Goal: Task Accomplishment & Management: Use online tool/utility

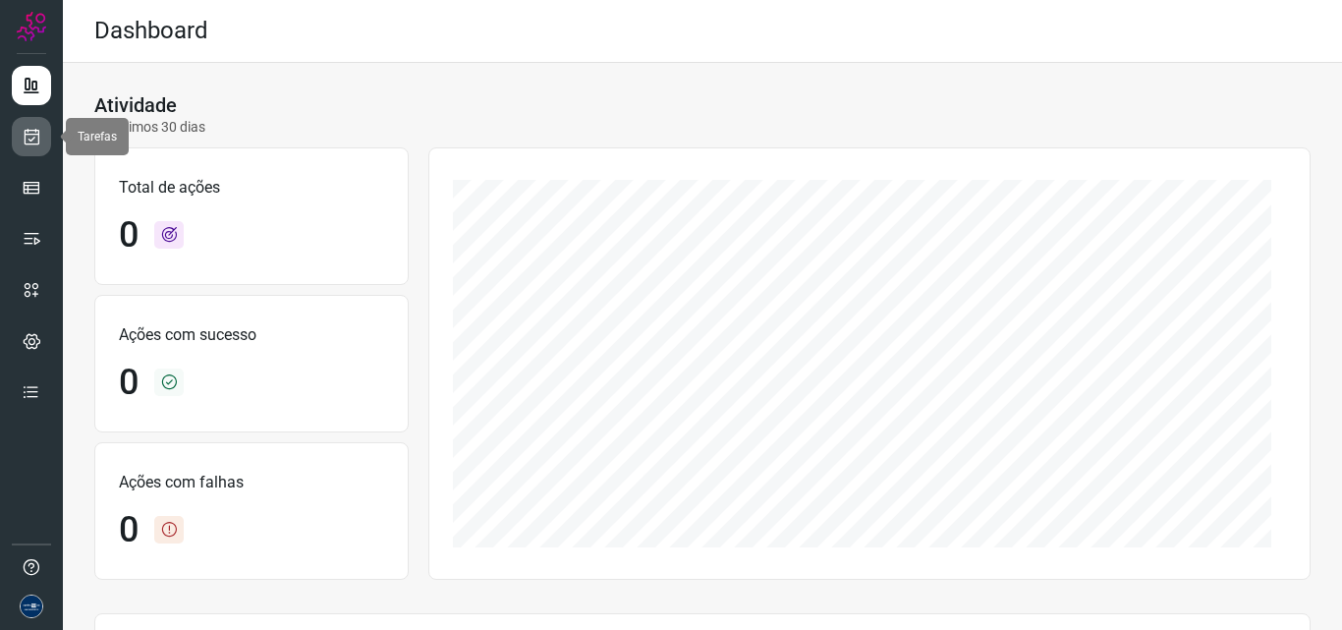
click at [38, 139] on icon at bounding box center [32, 137] width 21 height 20
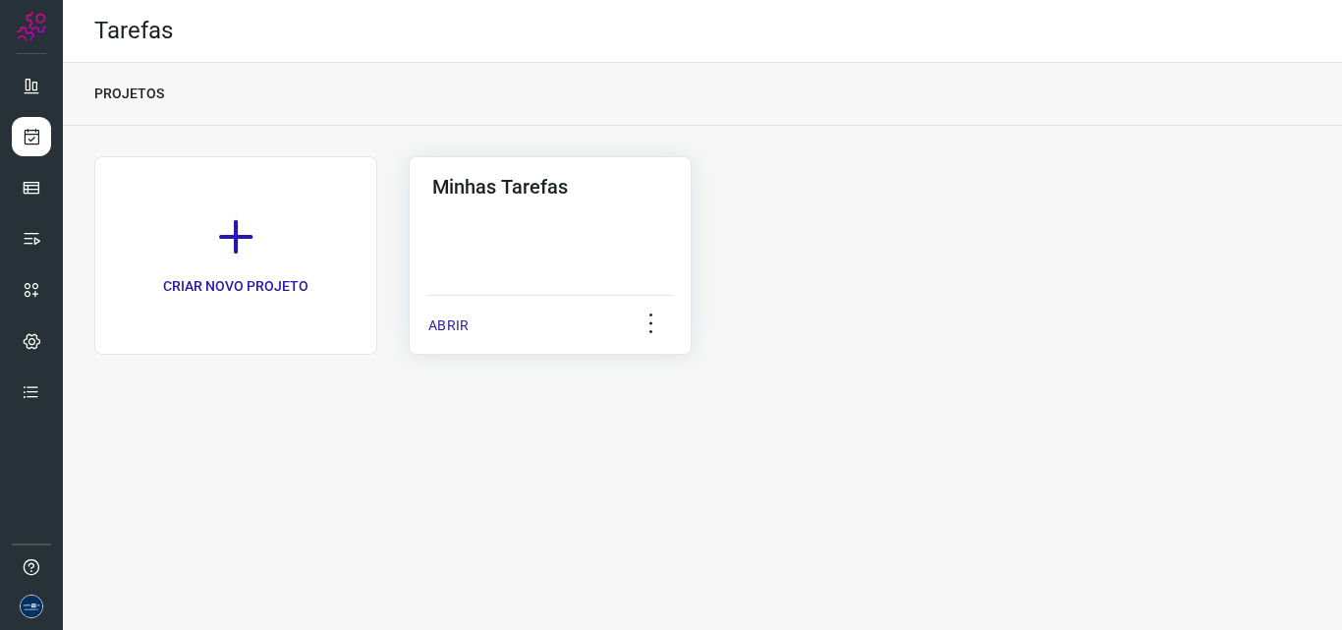
click at [437, 323] on p "ABRIR" at bounding box center [448, 325] width 40 height 21
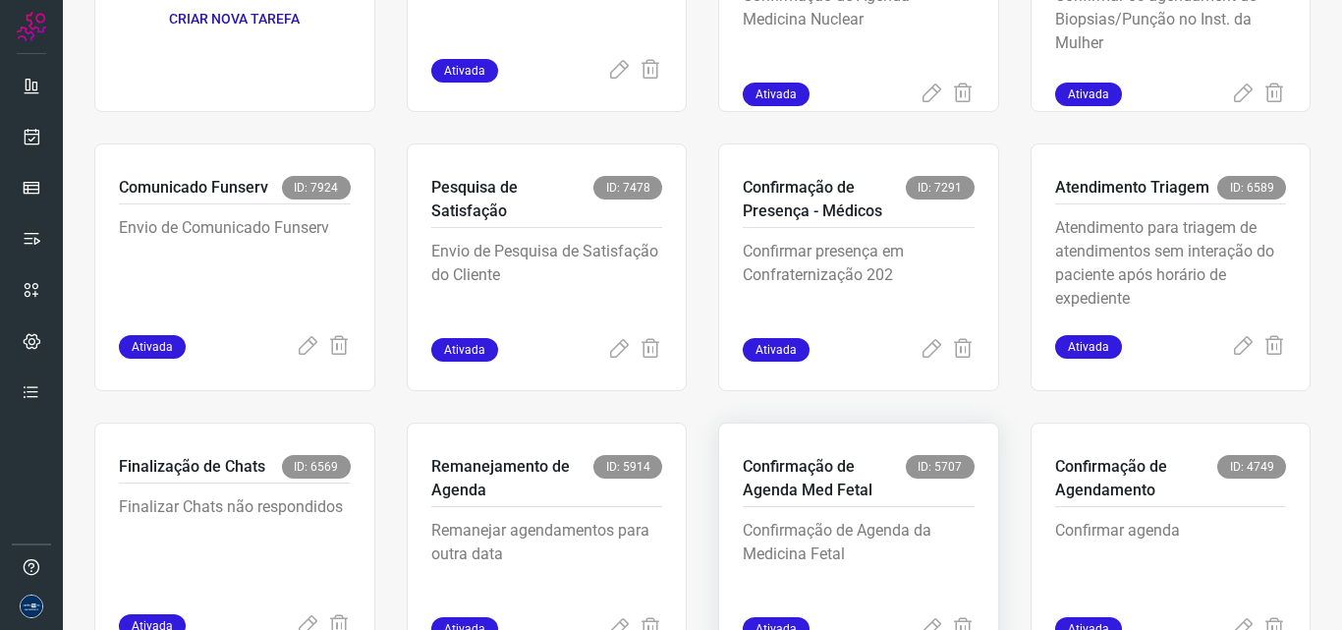
scroll to position [381, 0]
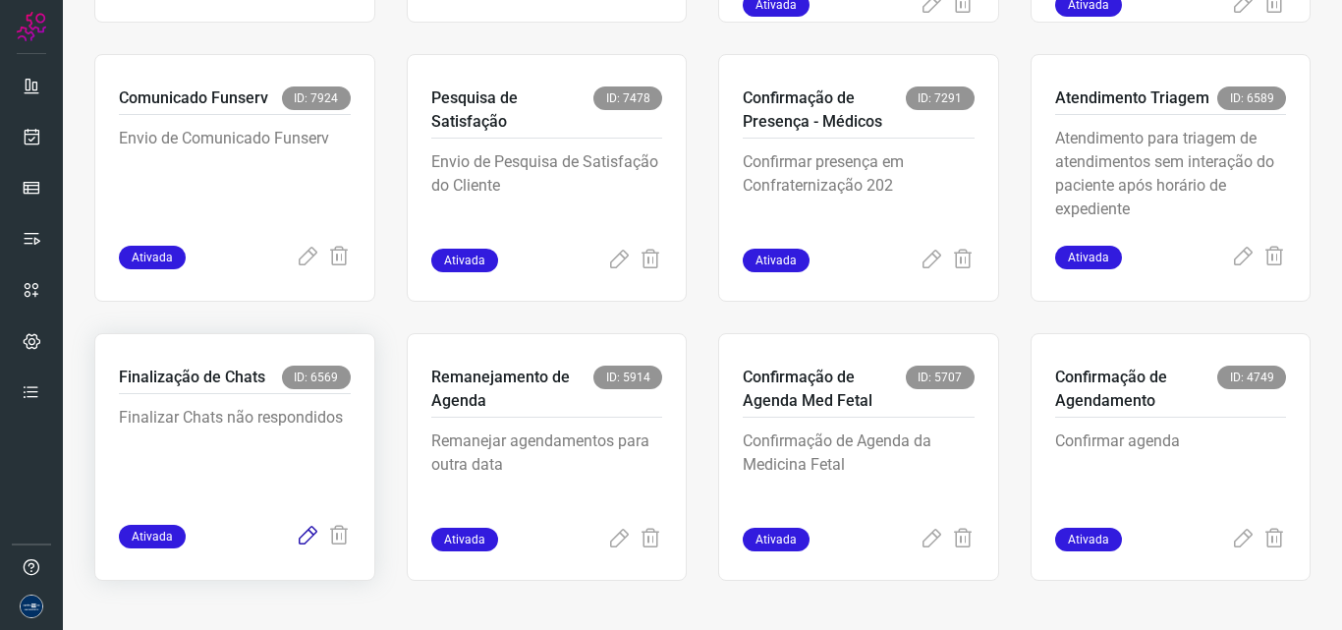
click at [296, 539] on icon at bounding box center [308, 537] width 24 height 24
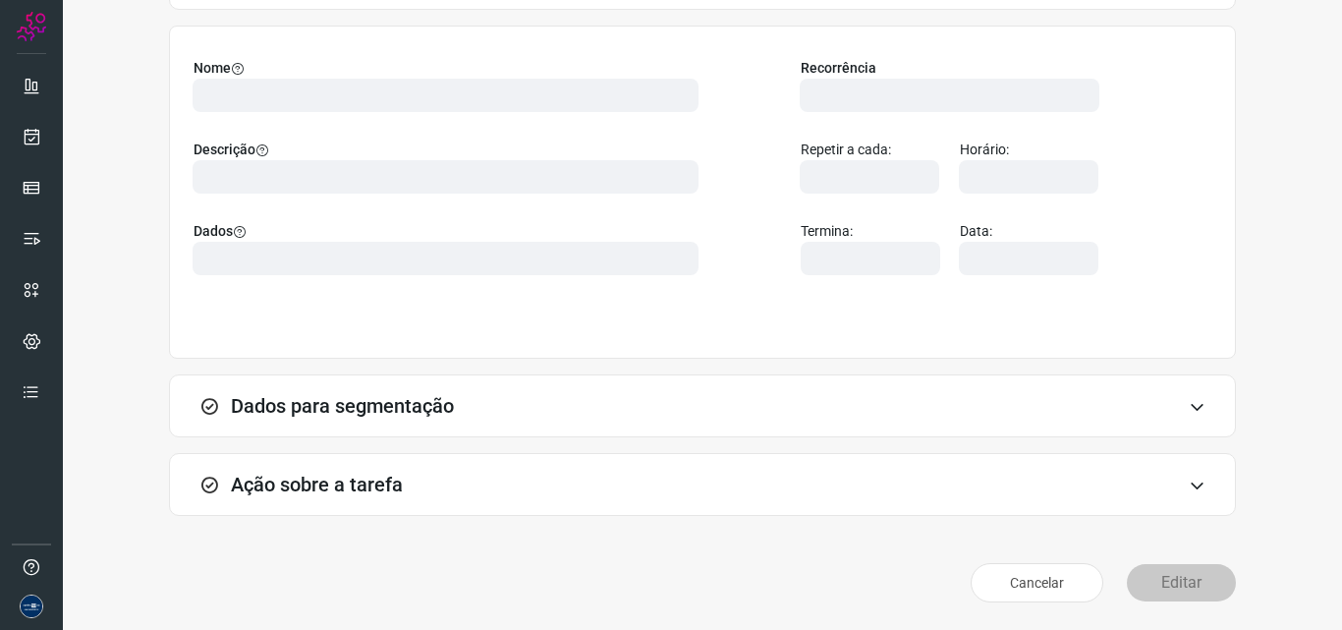
scroll to position [138, 0]
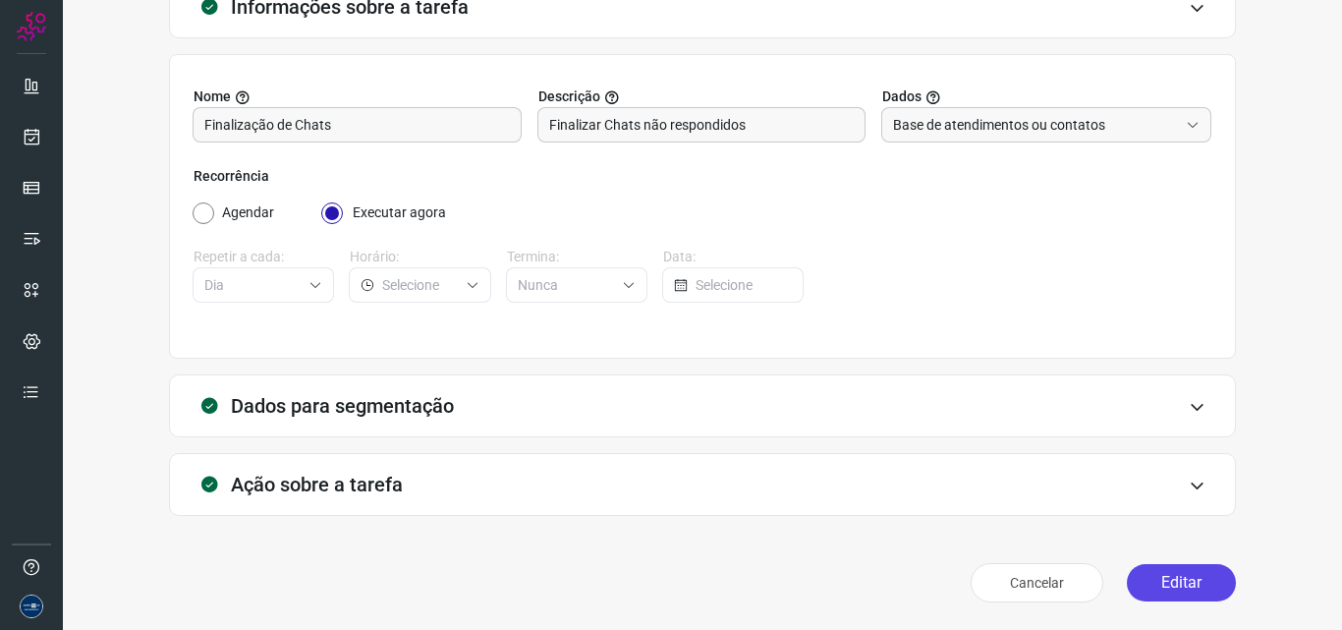
click at [1182, 582] on button "Editar" at bounding box center [1181, 582] width 109 height 37
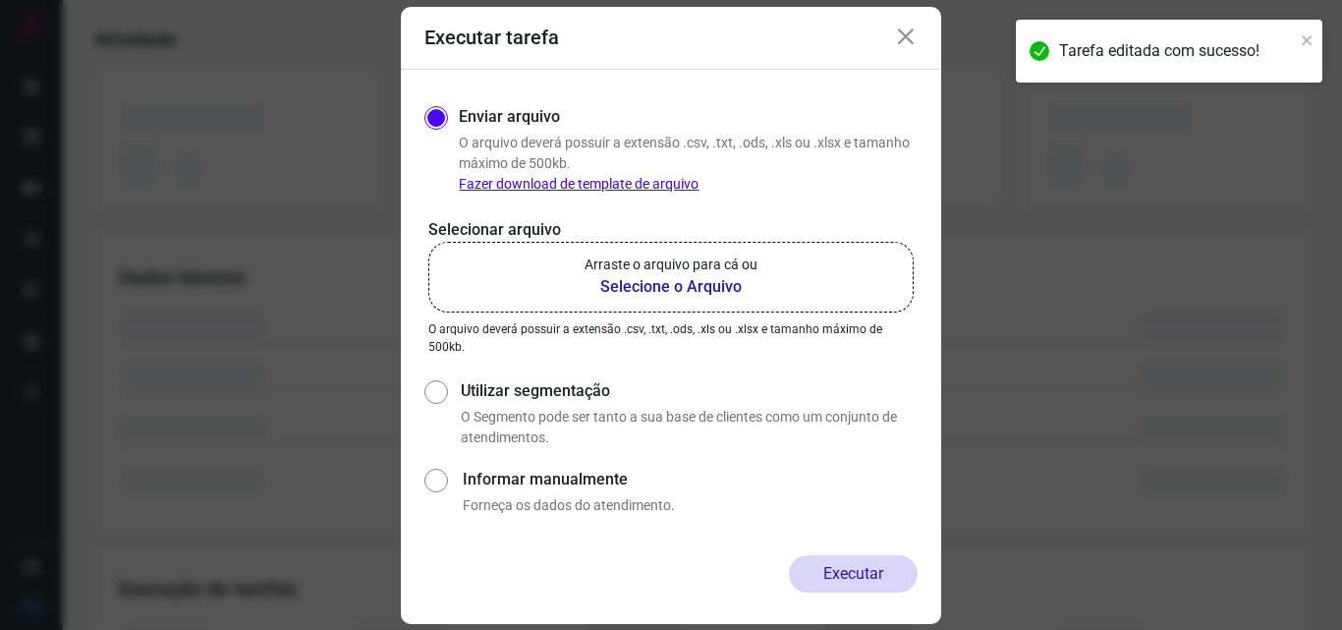
click at [488, 388] on label "Utilizar segmentação" at bounding box center [689, 391] width 457 height 24
click at [445, 388] on input "Utilizar segmentação" at bounding box center [434, 411] width 21 height 73
radio input "true"
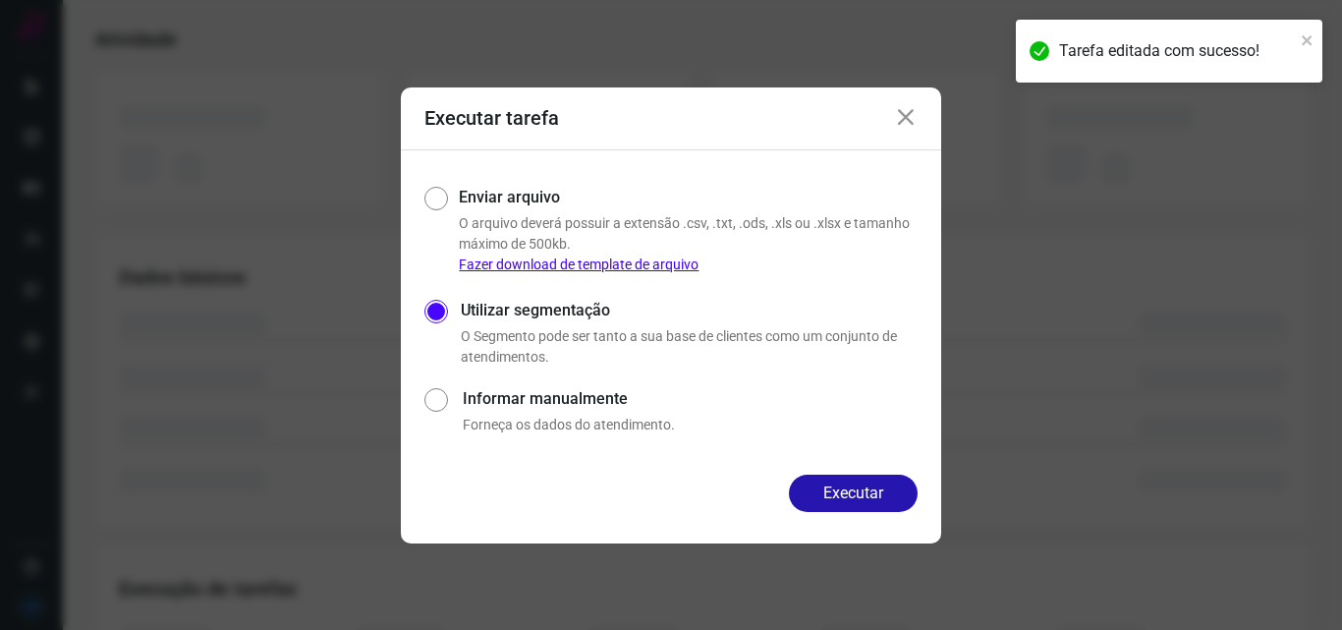
click at [848, 491] on button "Executar" at bounding box center [853, 492] width 129 height 37
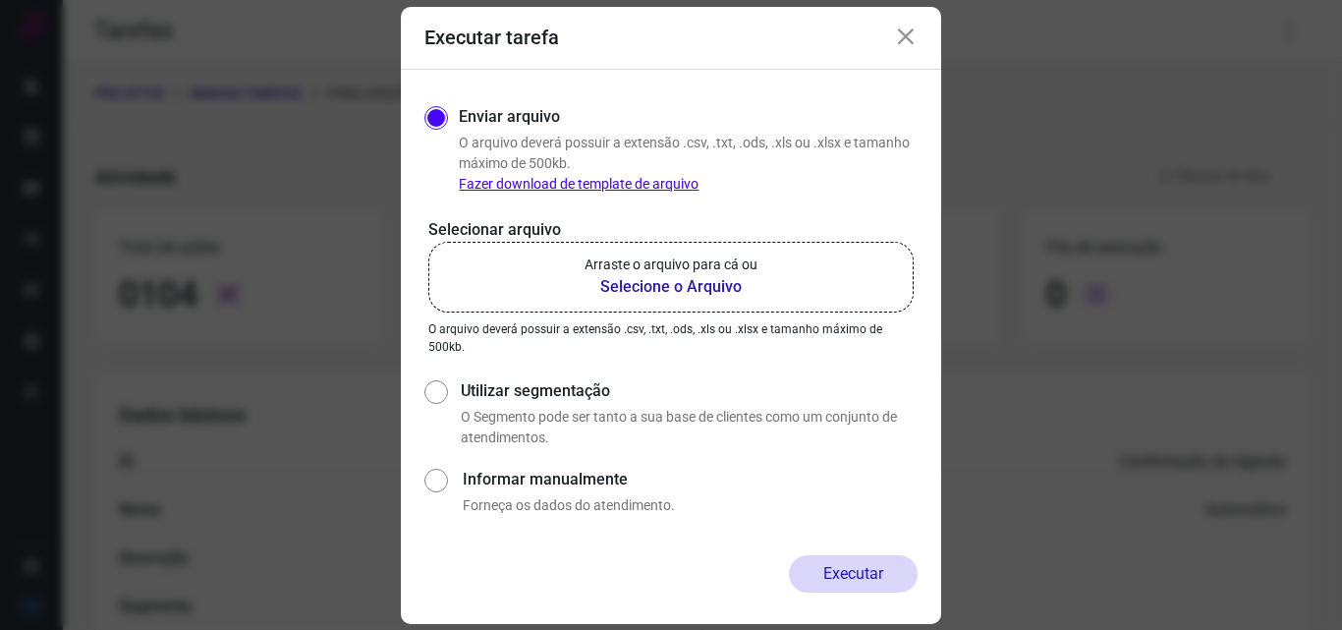
click at [926, 42] on div "Executar tarefa" at bounding box center [671, 38] width 540 height 63
click at [916, 43] on icon at bounding box center [906, 38] width 24 height 24
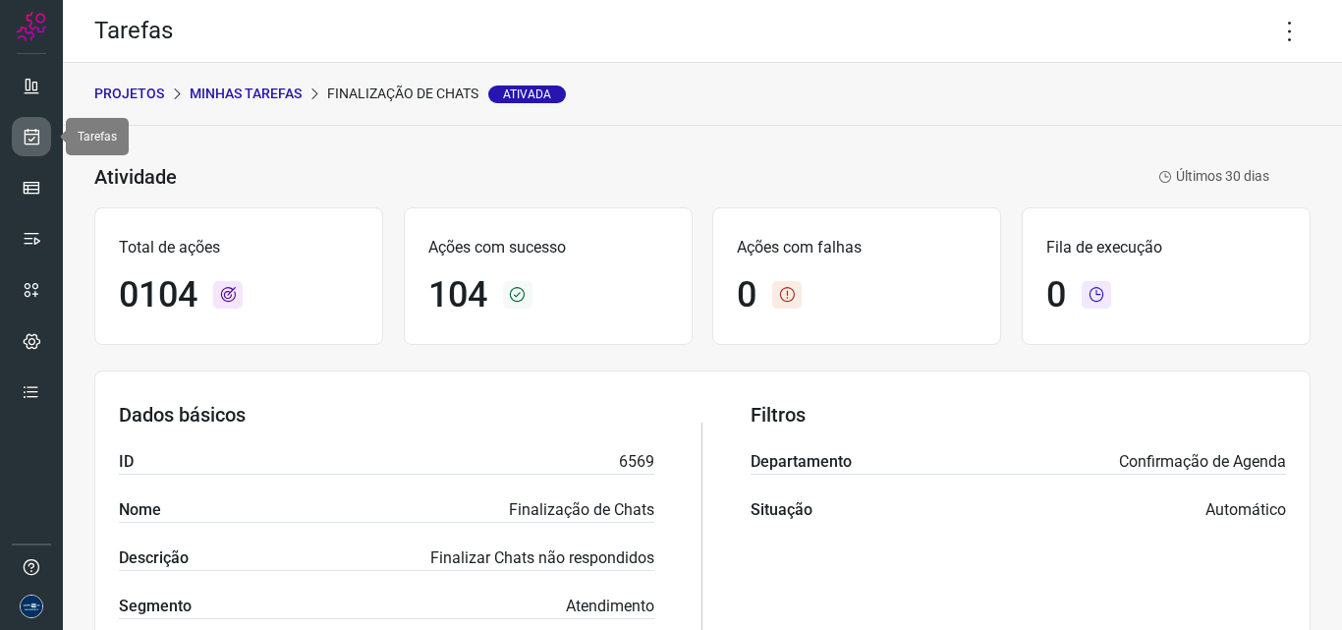
click at [36, 140] on icon at bounding box center [32, 137] width 21 height 20
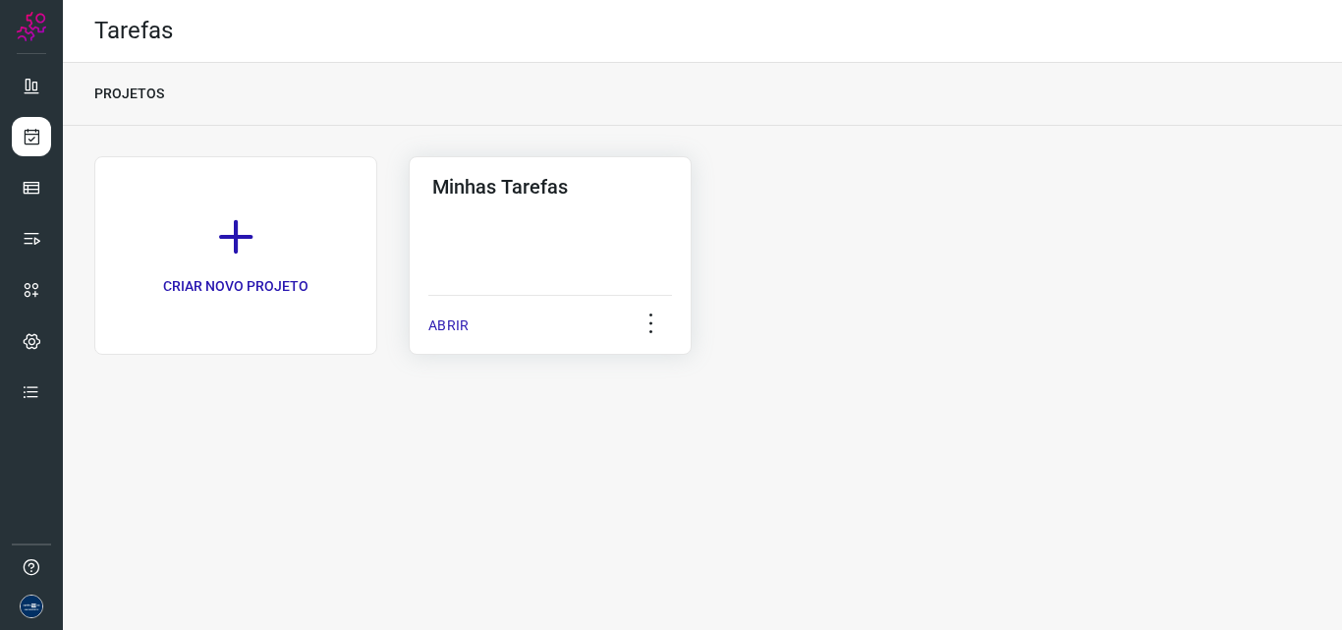
click at [444, 330] on p "ABRIR" at bounding box center [448, 325] width 40 height 21
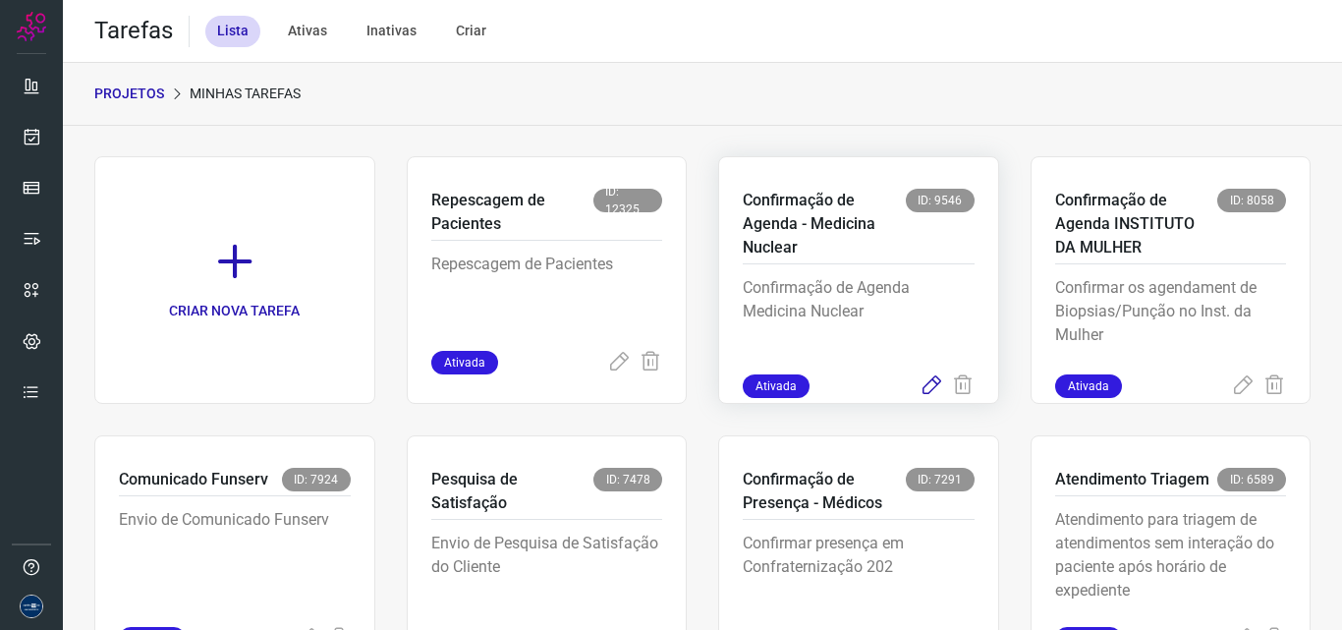
click at [920, 380] on icon at bounding box center [931, 386] width 24 height 24
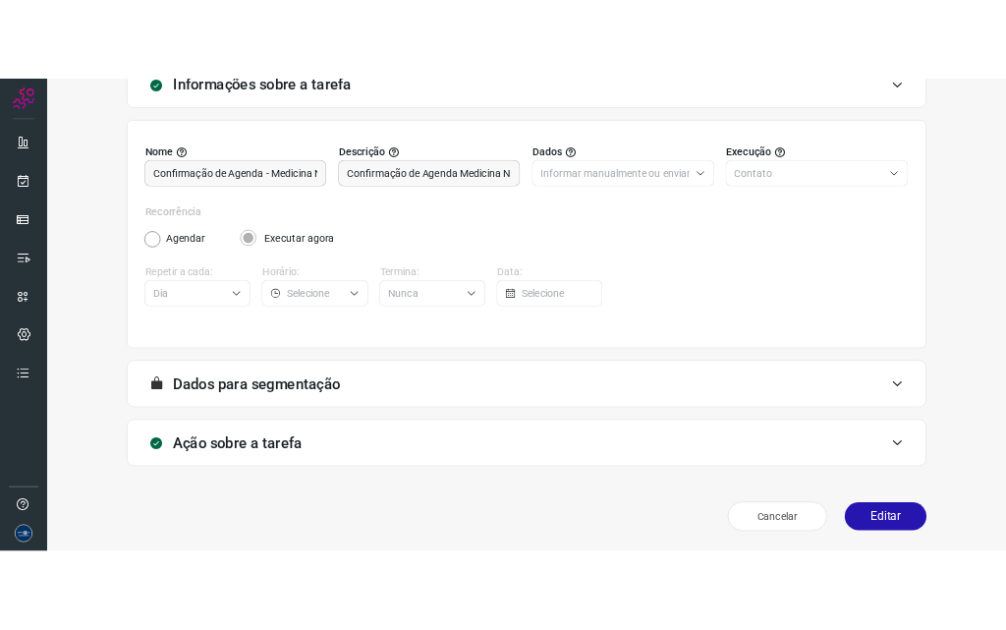
scroll to position [138, 0]
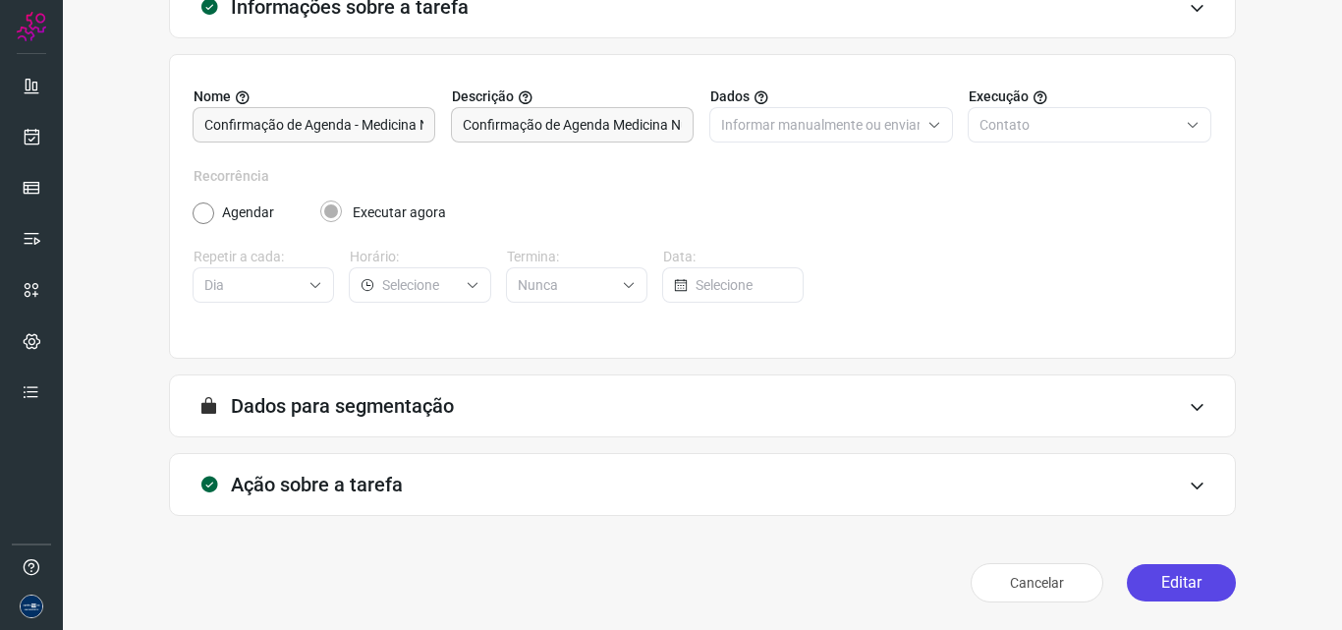
click at [1188, 575] on button "Editar" at bounding box center [1181, 582] width 109 height 37
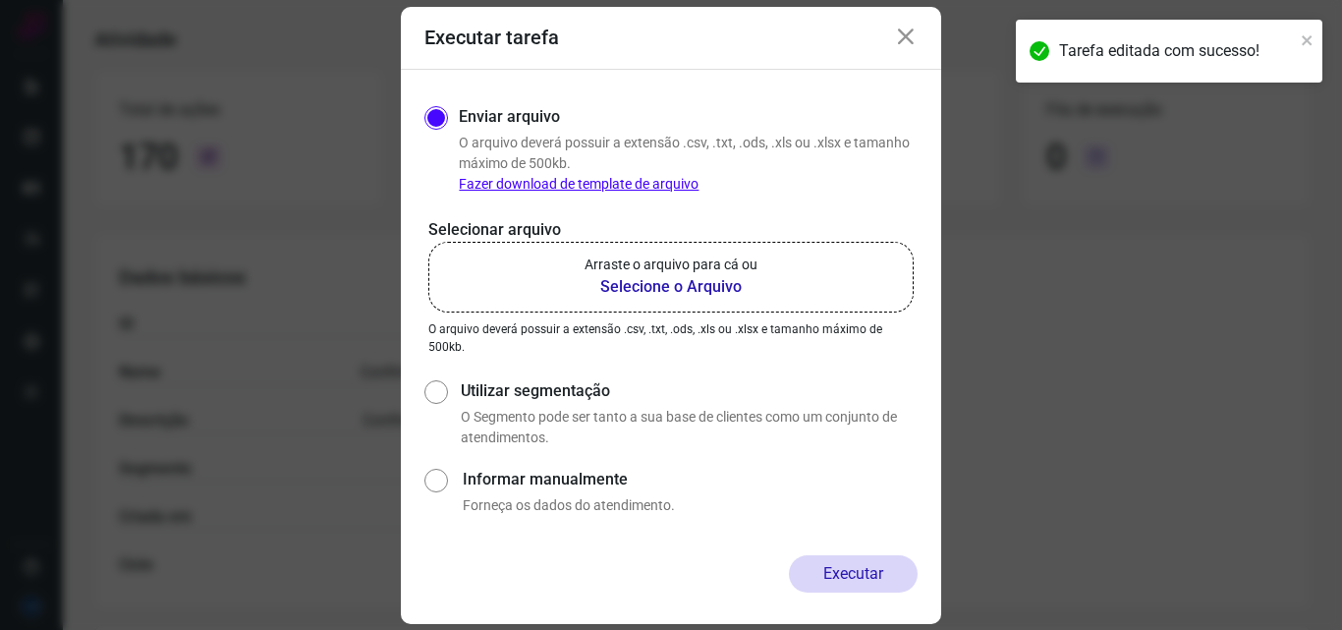
click at [659, 276] on b "Selecione o Arquivo" at bounding box center [670, 287] width 173 height 24
click at [0, 0] on input "Arraste o arquivo para cá ou Selecione o Arquivo" at bounding box center [0, 0] width 0 height 0
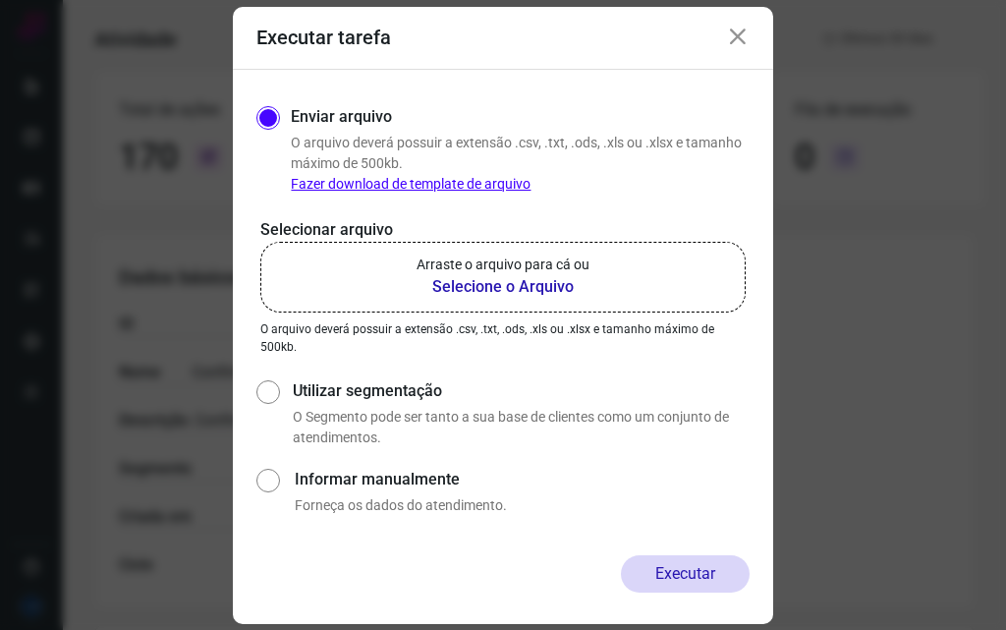
click at [913, 185] on div "Executar tarefa Enviar arquivo O arquivo deverá possuir a extensão .csv, .txt, …" at bounding box center [503, 315] width 1006 height 630
click at [537, 280] on b "Selecione o Arquivo" at bounding box center [503, 287] width 173 height 24
click at [0, 0] on input "Arraste o arquivo para cá ou Selecione o Arquivo" at bounding box center [0, 0] width 0 height 0
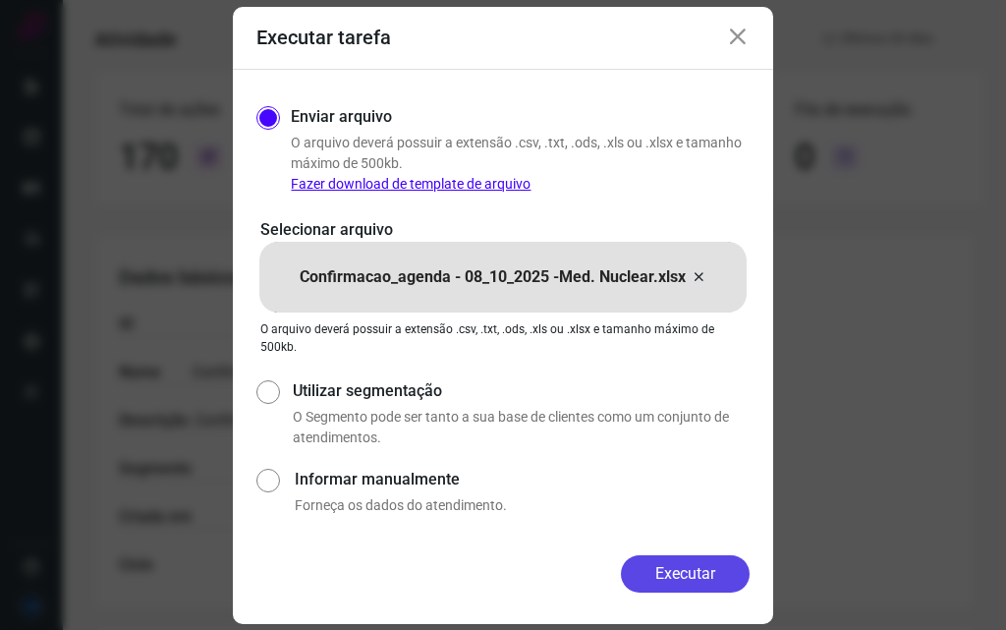
click at [699, 576] on button "Executar" at bounding box center [685, 573] width 129 height 37
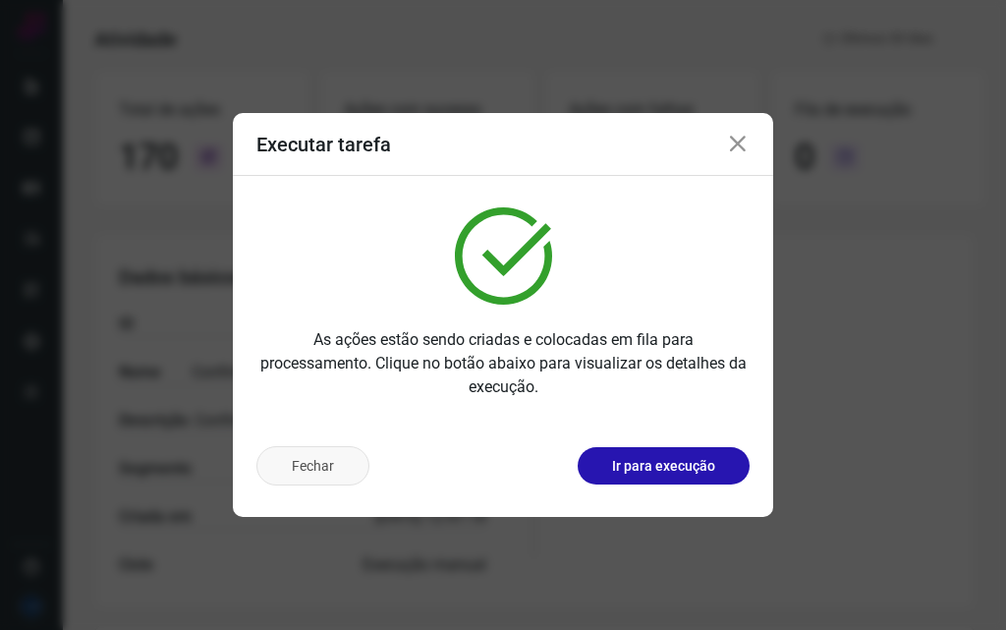
click at [334, 471] on button "Fechar" at bounding box center [312, 465] width 113 height 39
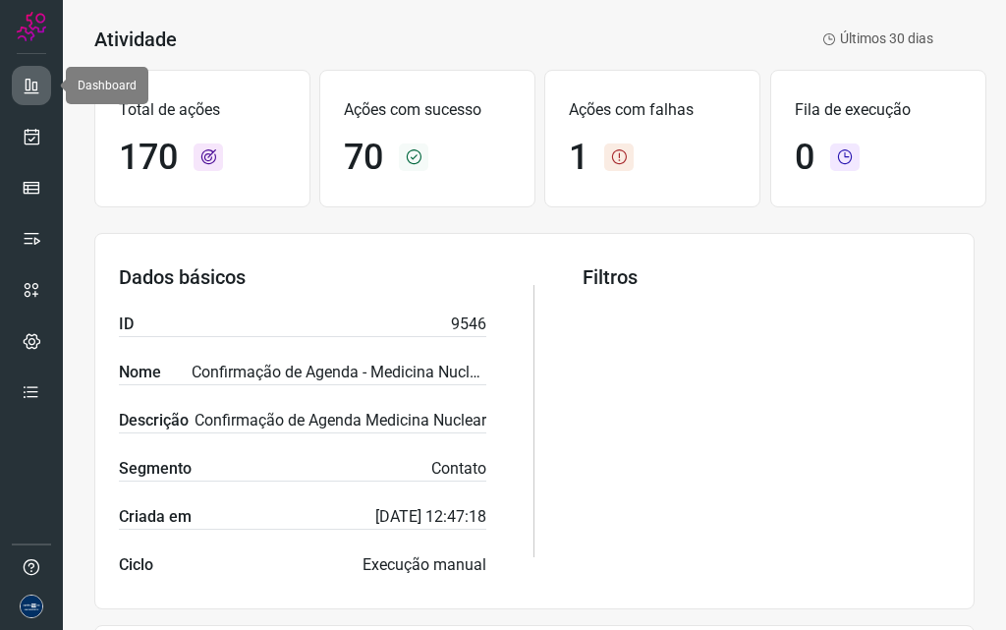
click at [26, 89] on icon at bounding box center [32, 86] width 20 height 20
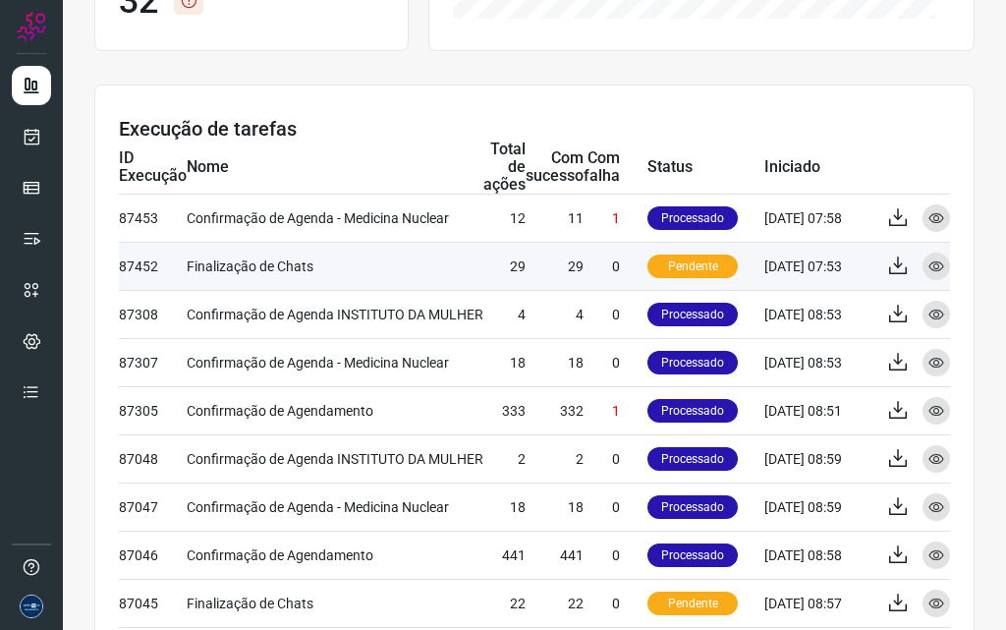
scroll to position [530, 0]
